Goal: Task Accomplishment & Management: Manage account settings

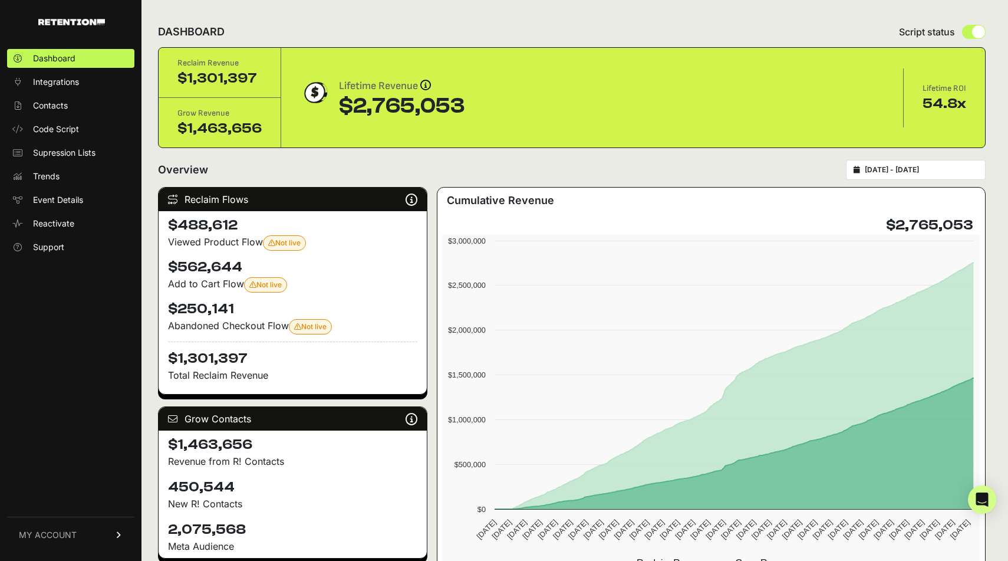
click at [90, 542] on link "MY ACCOUNT" at bounding box center [70, 534] width 127 height 36
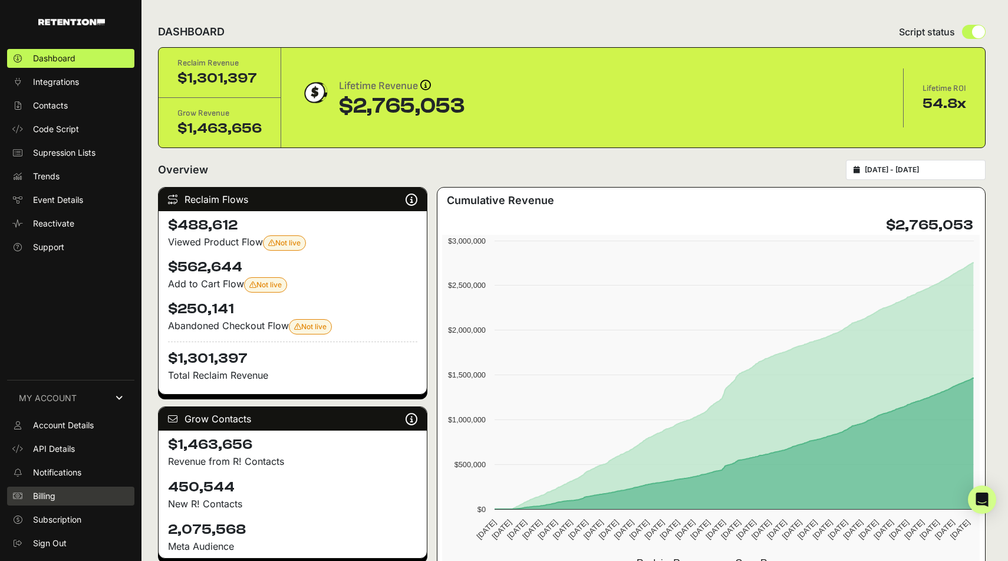
click at [75, 496] on link "Billing" at bounding box center [70, 495] width 127 height 19
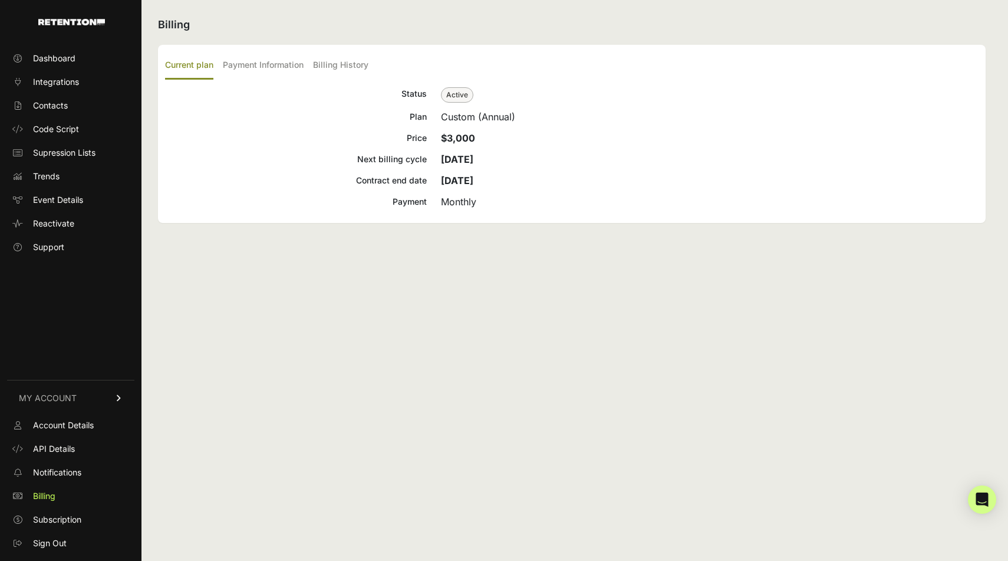
click at [462, 203] on div "Monthly" at bounding box center [710, 202] width 538 height 14
click at [449, 115] on div "Custom (Annual)" at bounding box center [710, 117] width 538 height 14
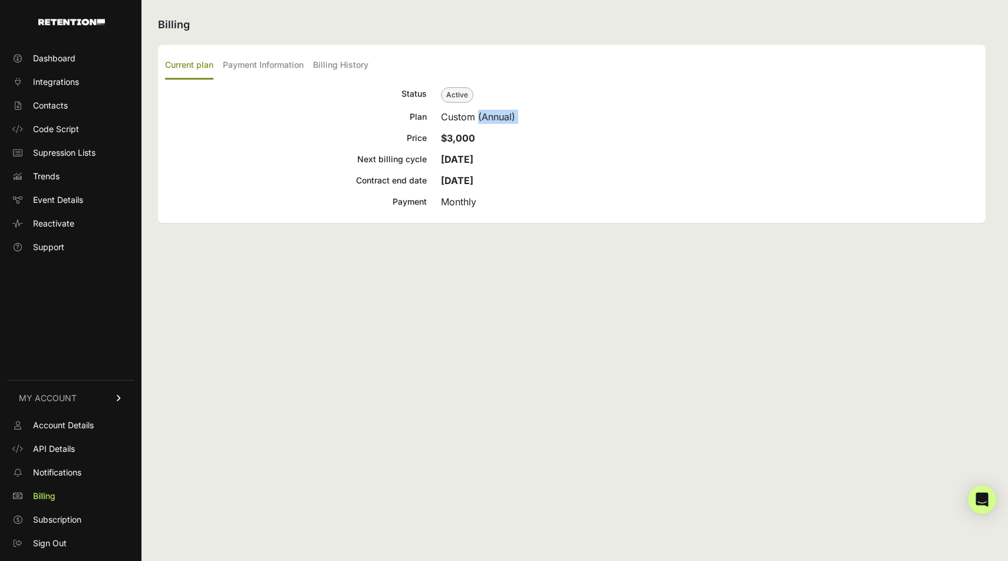
click at [449, 115] on div "Custom (Annual)" at bounding box center [710, 117] width 538 height 14
click at [500, 120] on div "Custom (Annual)" at bounding box center [710, 117] width 538 height 14
click at [261, 63] on label "Payment Information" at bounding box center [263, 66] width 81 height 28
click at [0, 0] on input "Payment Information" at bounding box center [0, 0] width 0 height 0
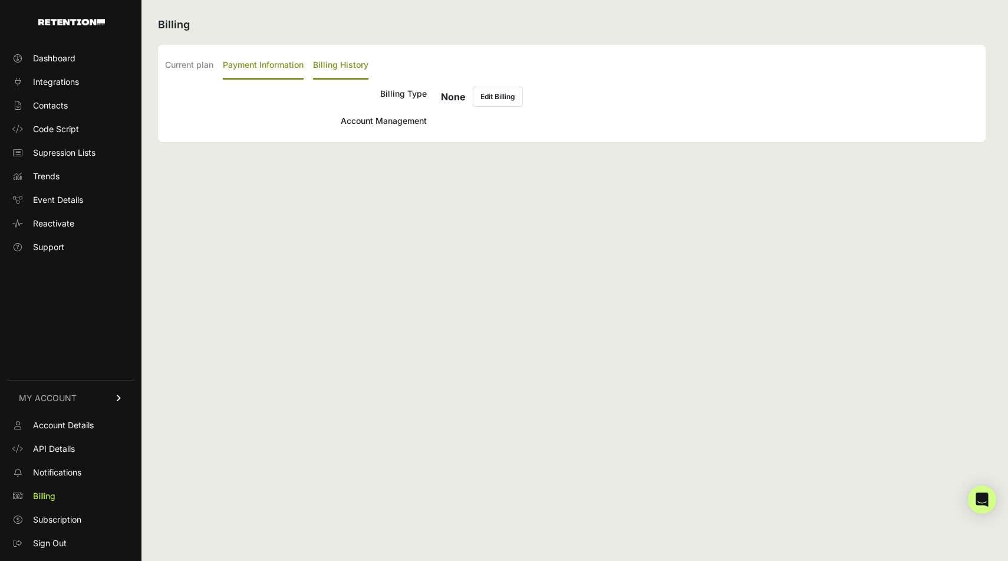
click at [350, 62] on label "Billing History" at bounding box center [340, 66] width 55 height 28
click at [0, 0] on input "Billing History" at bounding box center [0, 0] width 0 height 0
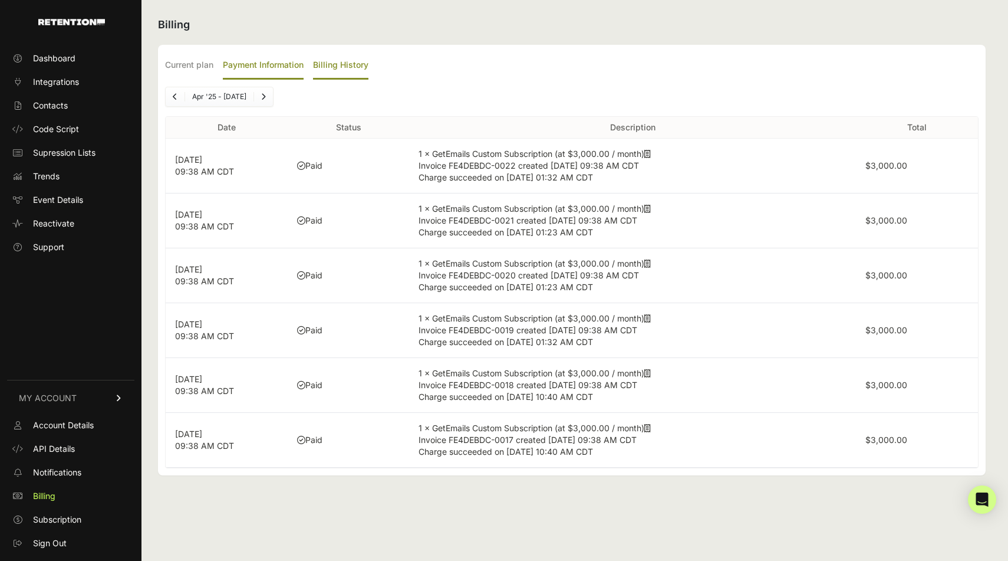
click at [278, 58] on label "Payment Information" at bounding box center [263, 66] width 81 height 28
click at [0, 0] on input "Payment Information" at bounding box center [0, 0] width 0 height 0
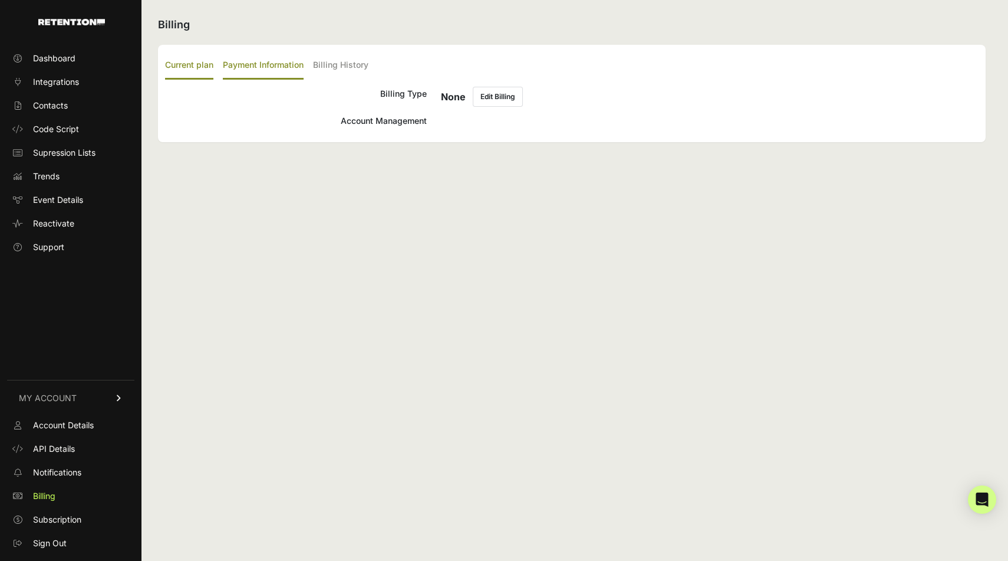
click at [202, 62] on label "Current plan" at bounding box center [189, 66] width 48 height 28
click at [0, 0] on input "Current plan" at bounding box center [0, 0] width 0 height 0
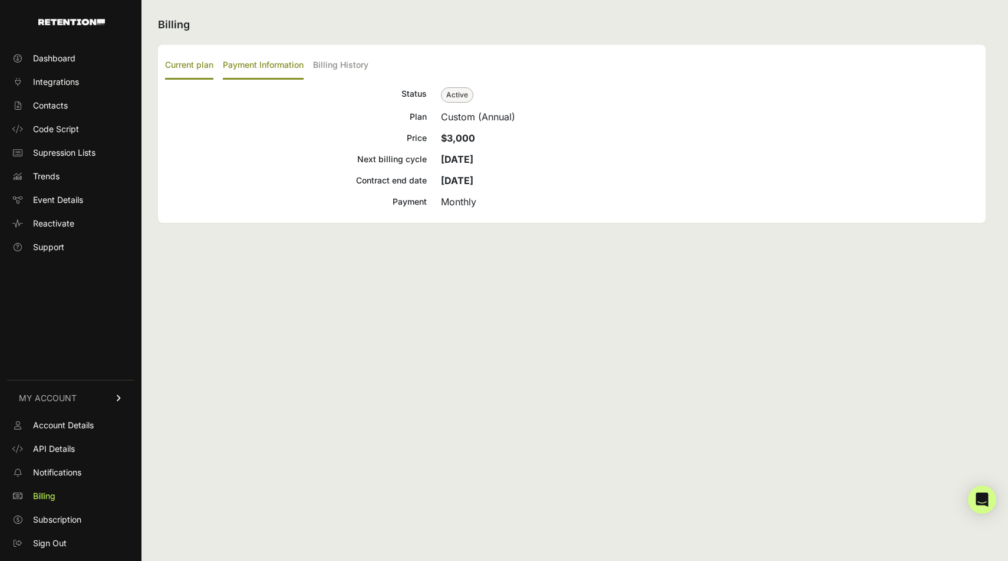
click at [259, 62] on label "Payment Information" at bounding box center [263, 66] width 81 height 28
click at [0, 0] on input "Payment Information" at bounding box center [0, 0] width 0 height 0
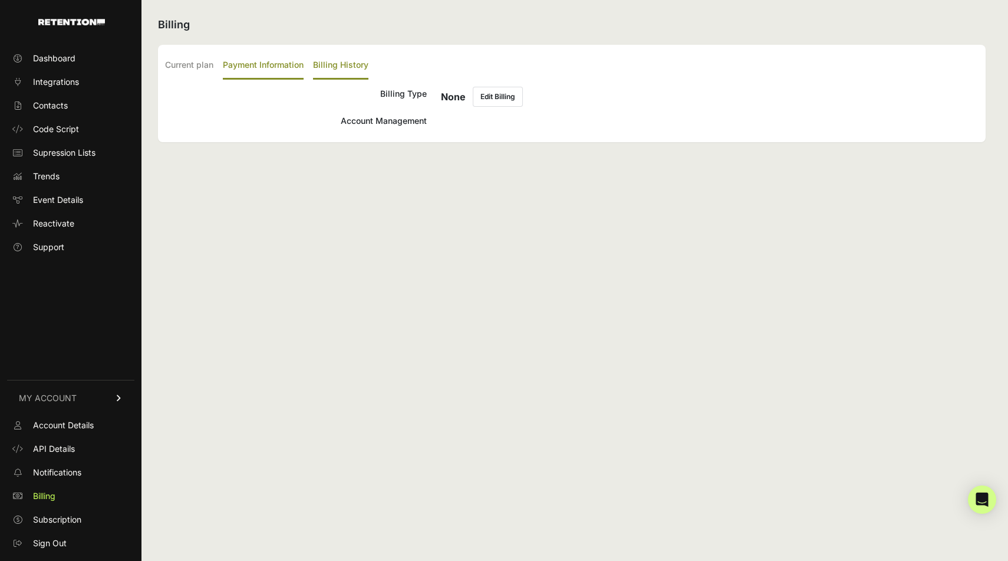
click at [333, 61] on label "Billing History" at bounding box center [340, 66] width 55 height 28
click at [0, 0] on input "Billing History" at bounding box center [0, 0] width 0 height 0
